Goal: Task Accomplishment & Management: Manage account settings

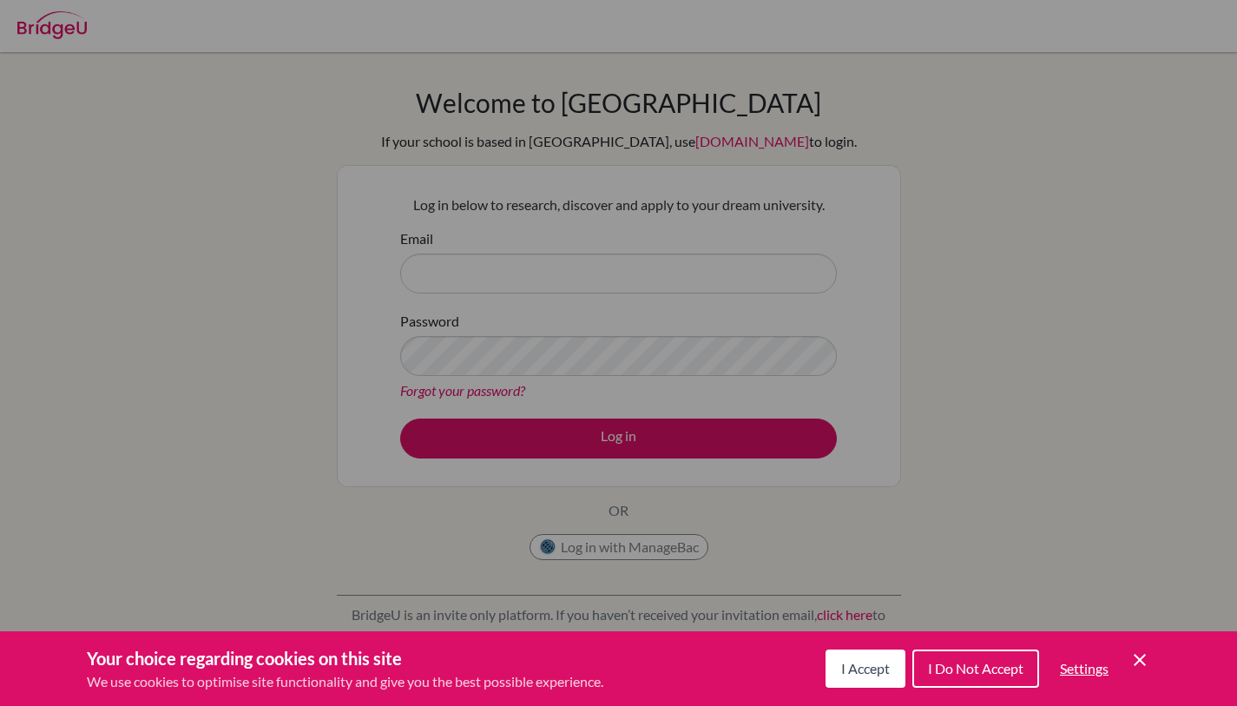
click at [827, 671] on button "I Accept" at bounding box center [866, 669] width 80 height 38
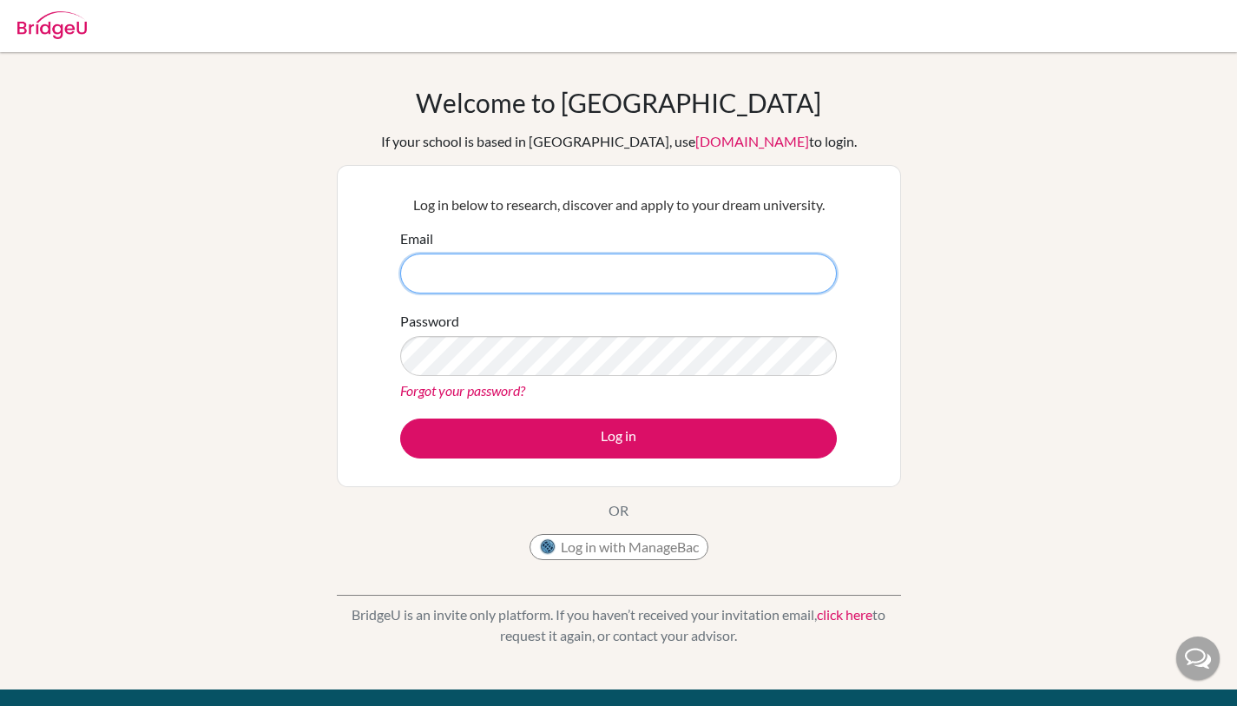
click at [623, 262] on input "Email" at bounding box center [618, 274] width 437 height 40
type input "sanchita@bridge-u.com"
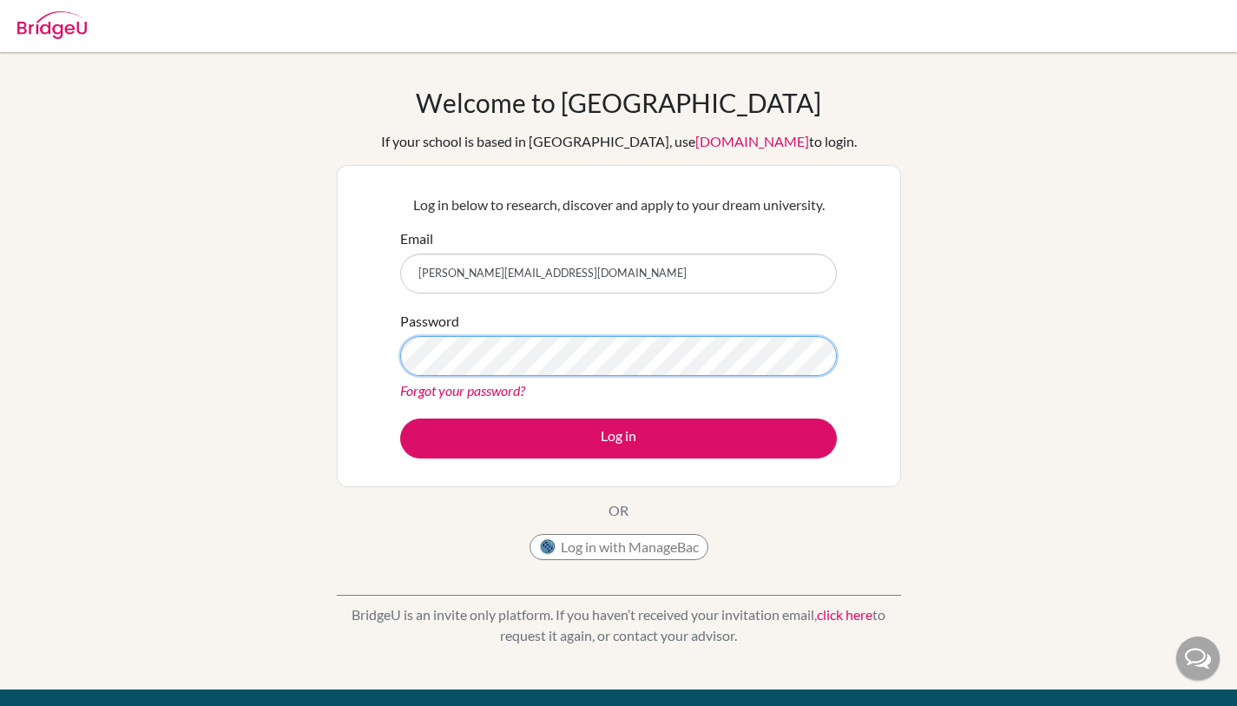
click at [400, 419] on button "Log in" at bounding box center [618, 439] width 437 height 40
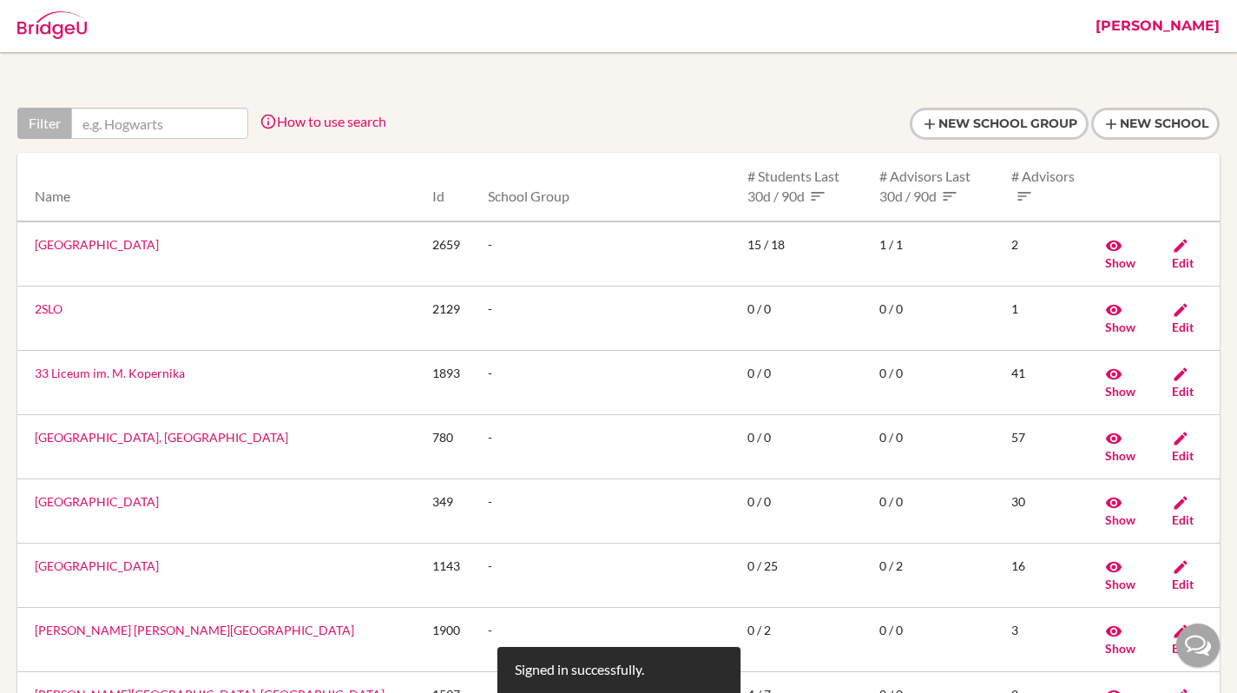
click at [1176, 36] on link "Sanchita" at bounding box center [1158, 26] width 142 height 52
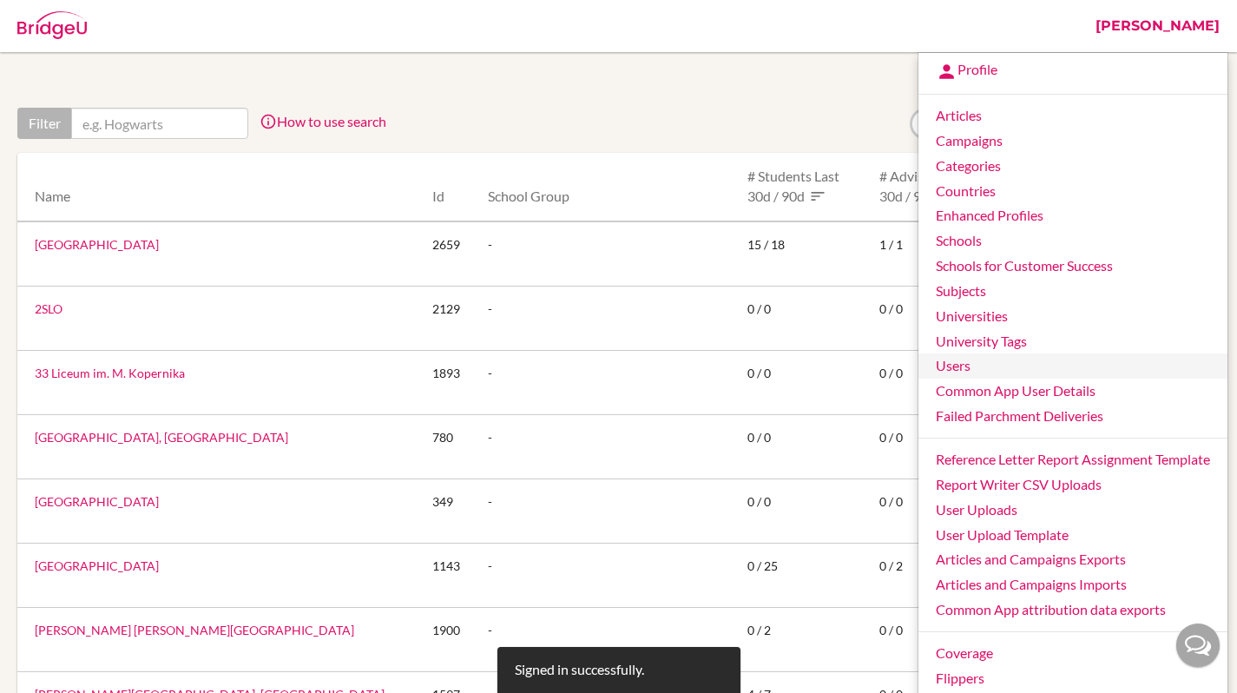
click at [965, 369] on link "Users" at bounding box center [1073, 365] width 309 height 25
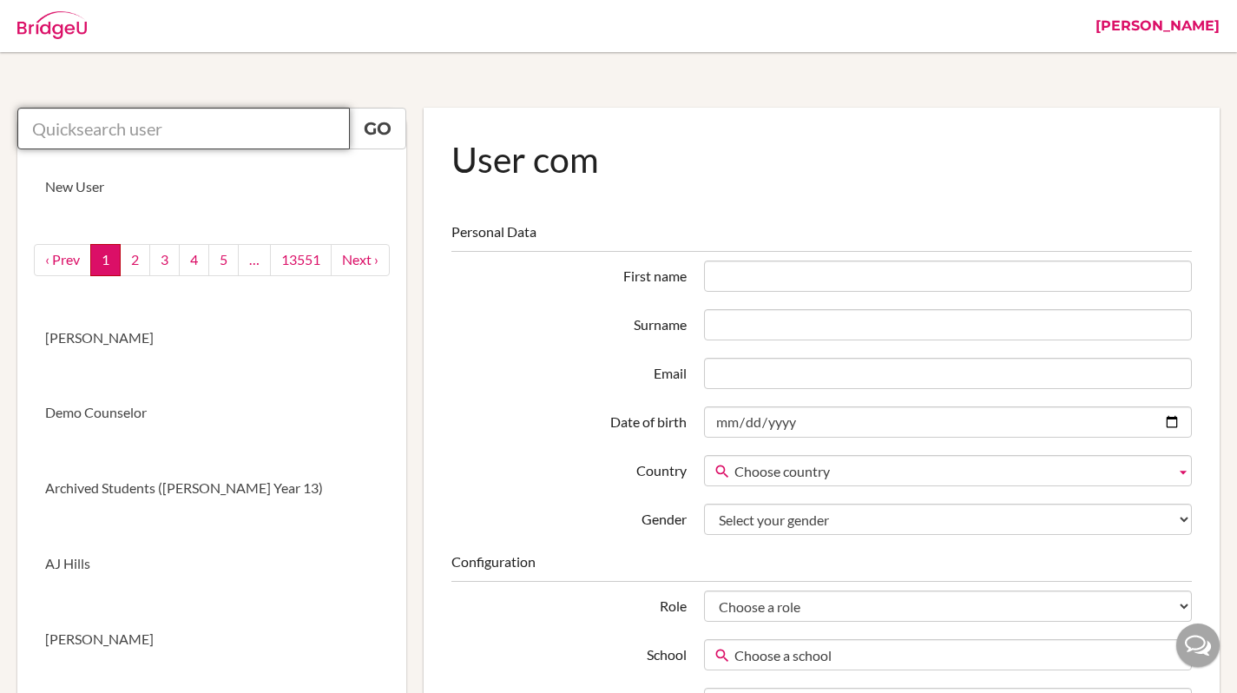
click at [307, 139] on input "text" at bounding box center [183, 129] width 333 height 42
click at [262, 130] on input "yein oh" at bounding box center [183, 129] width 333 height 42
type input "yein oh"
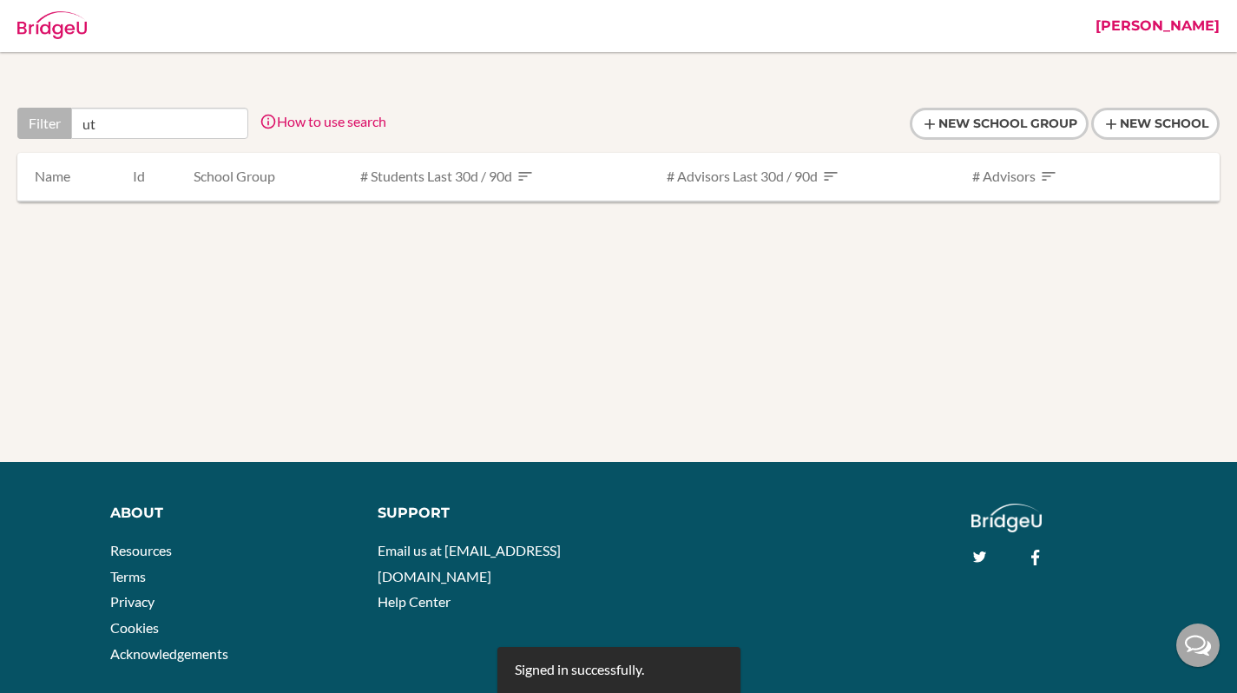
type input "u"
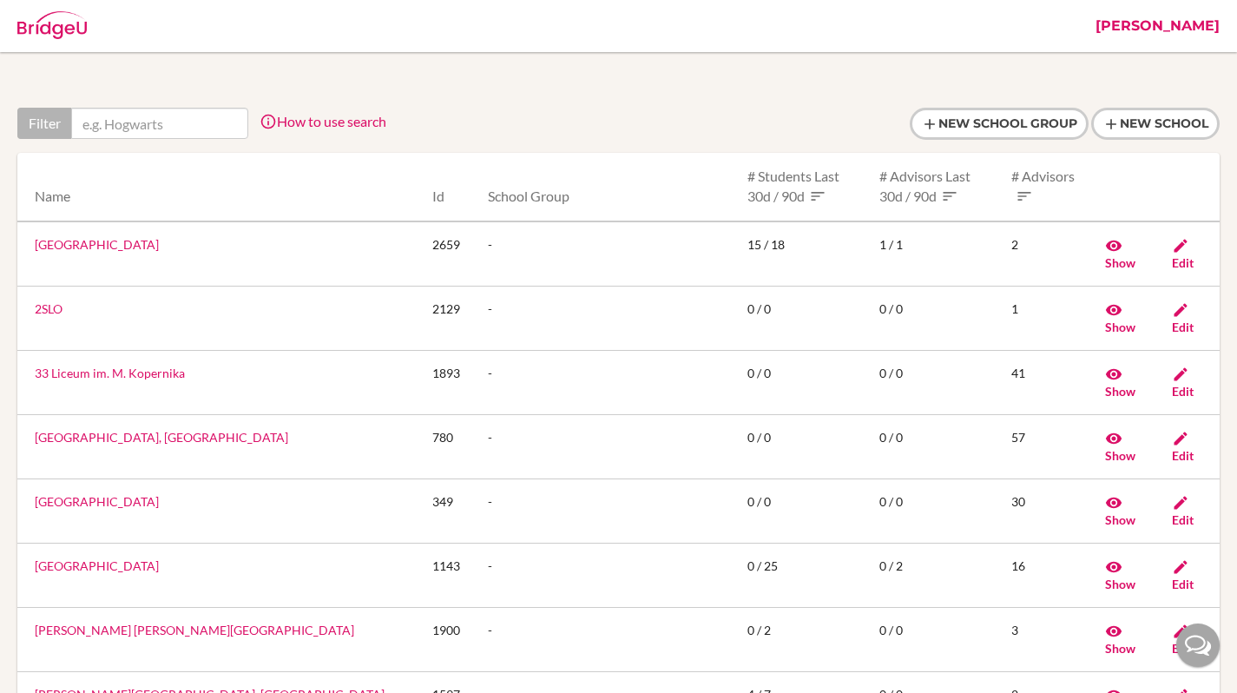
click at [1162, 30] on link "Sanchita" at bounding box center [1158, 26] width 142 height 52
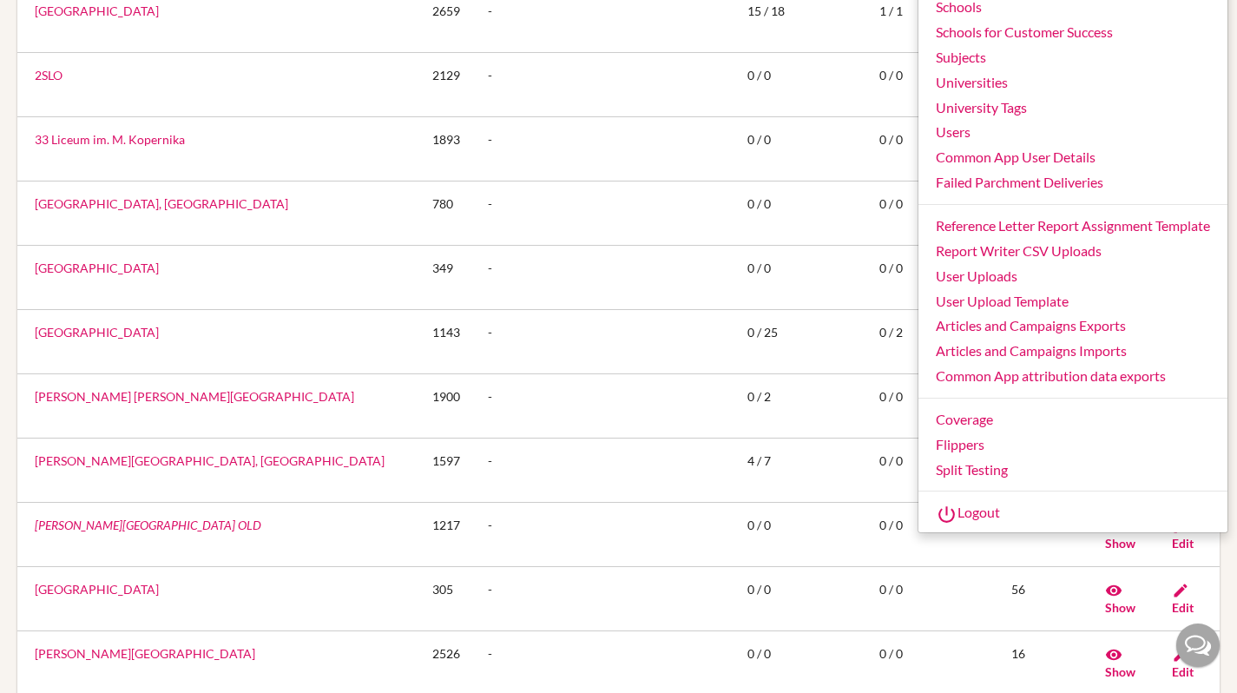
scroll to position [498, 0]
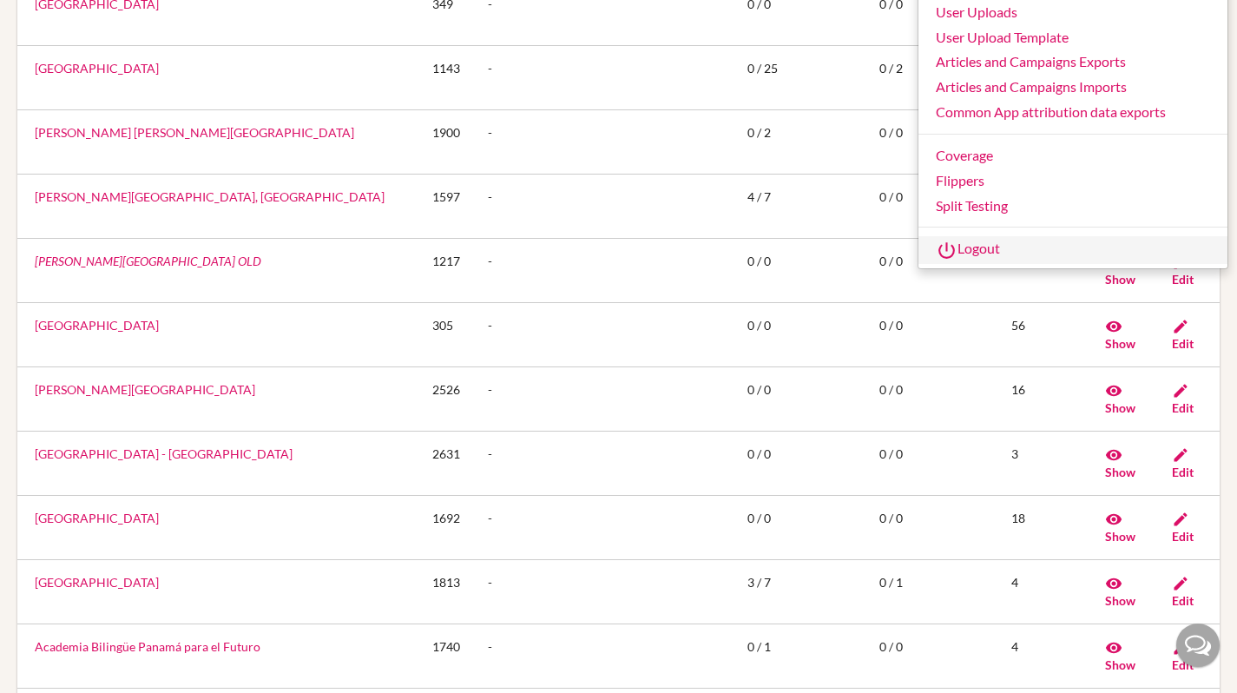
click at [973, 248] on link "Logout" at bounding box center [1073, 250] width 309 height 28
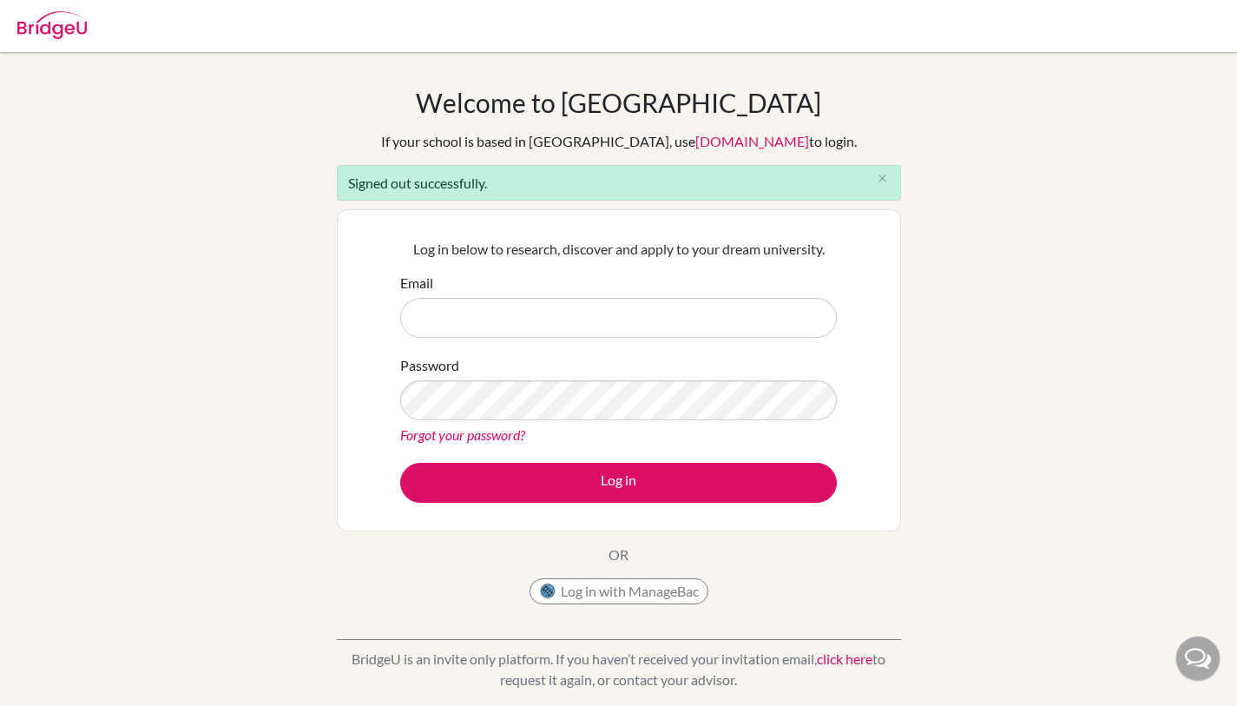
click at [489, 306] on input "Email" at bounding box center [618, 318] width 437 height 40
